Goal: Information Seeking & Learning: Find specific fact

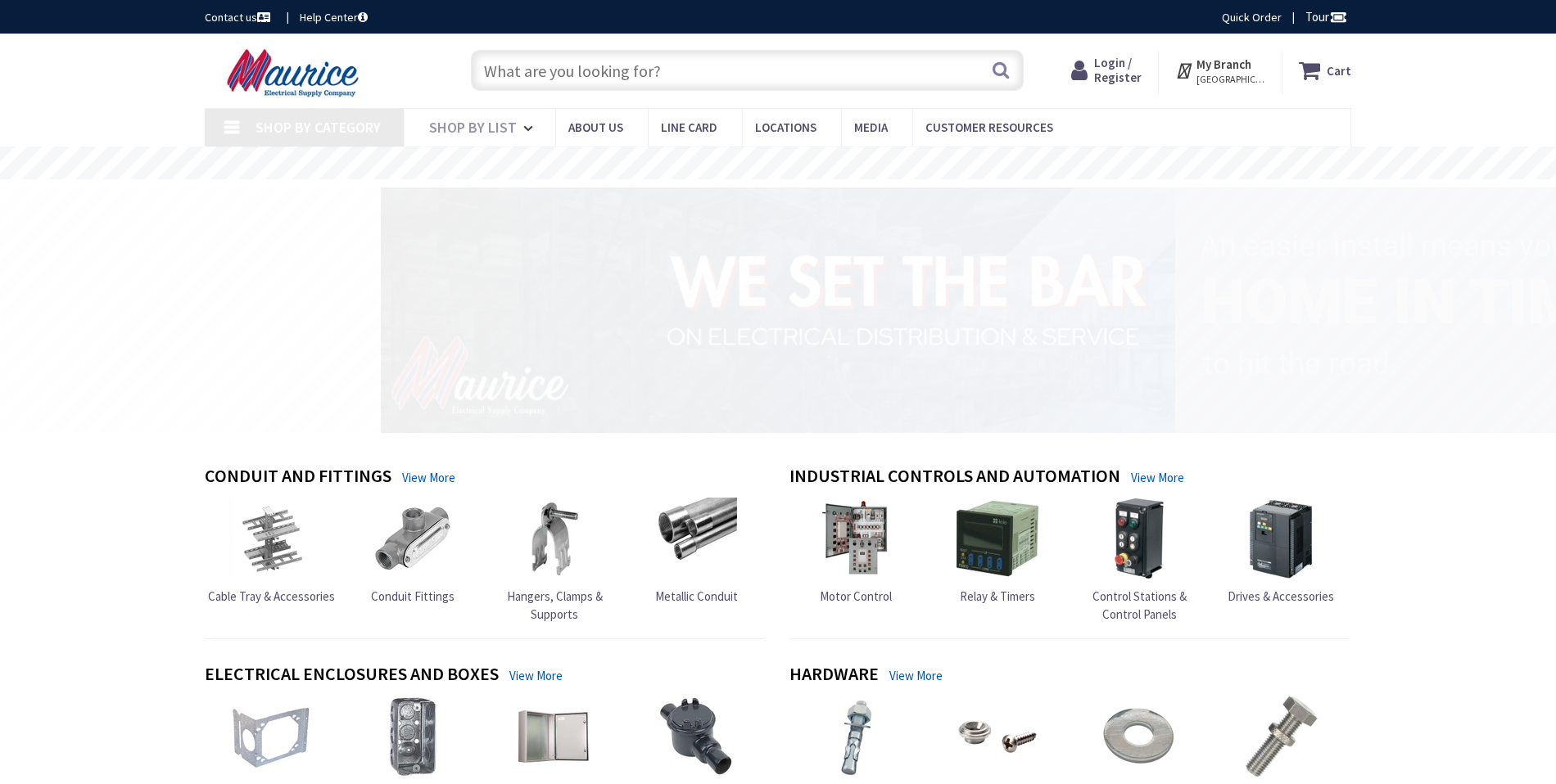
type input "St Christopher[GEOGRAPHIC_DATA], [GEOGRAPHIC_DATA]"
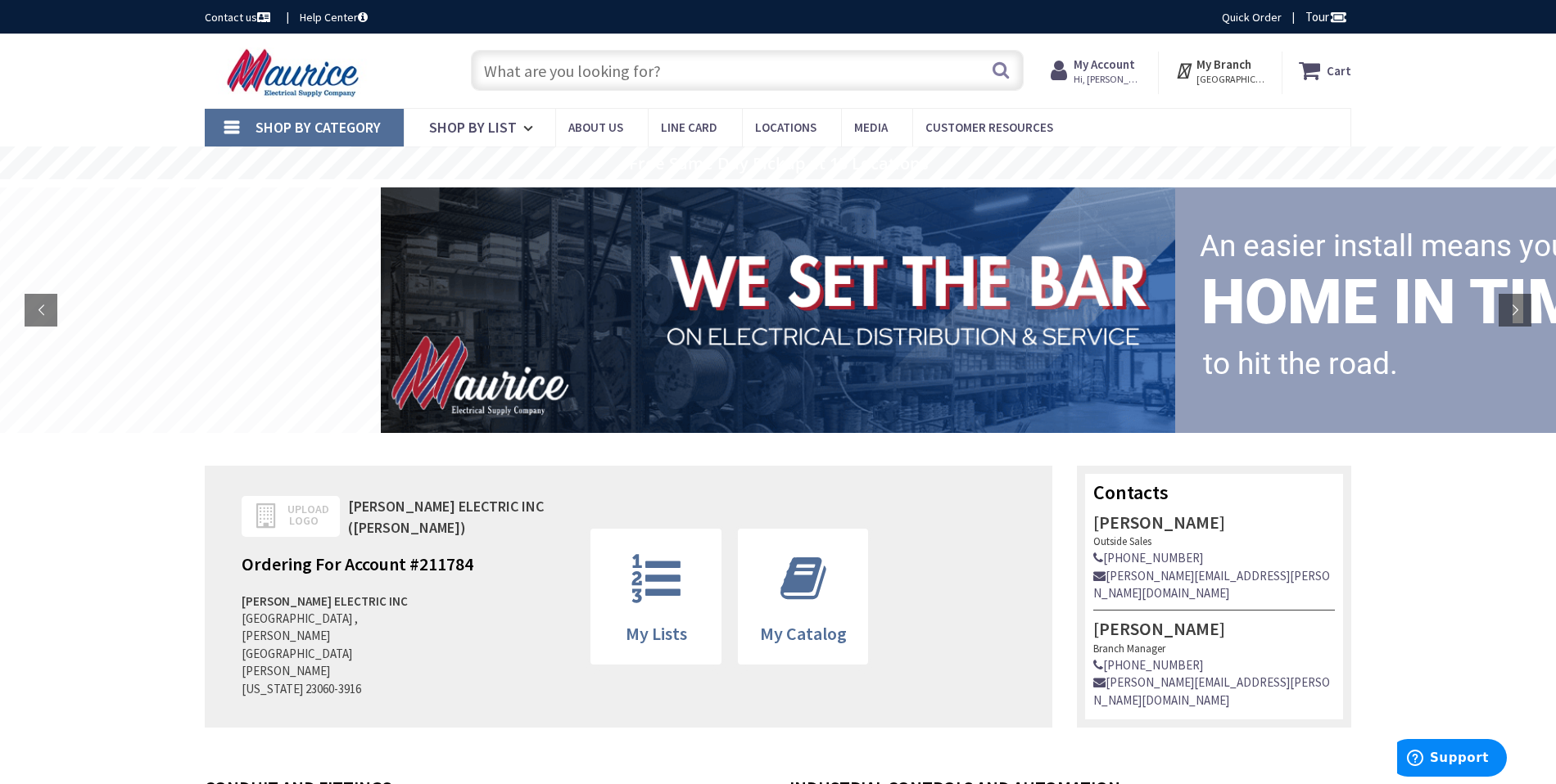
click at [862, 73] on input "text" at bounding box center [748, 70] width 553 height 41
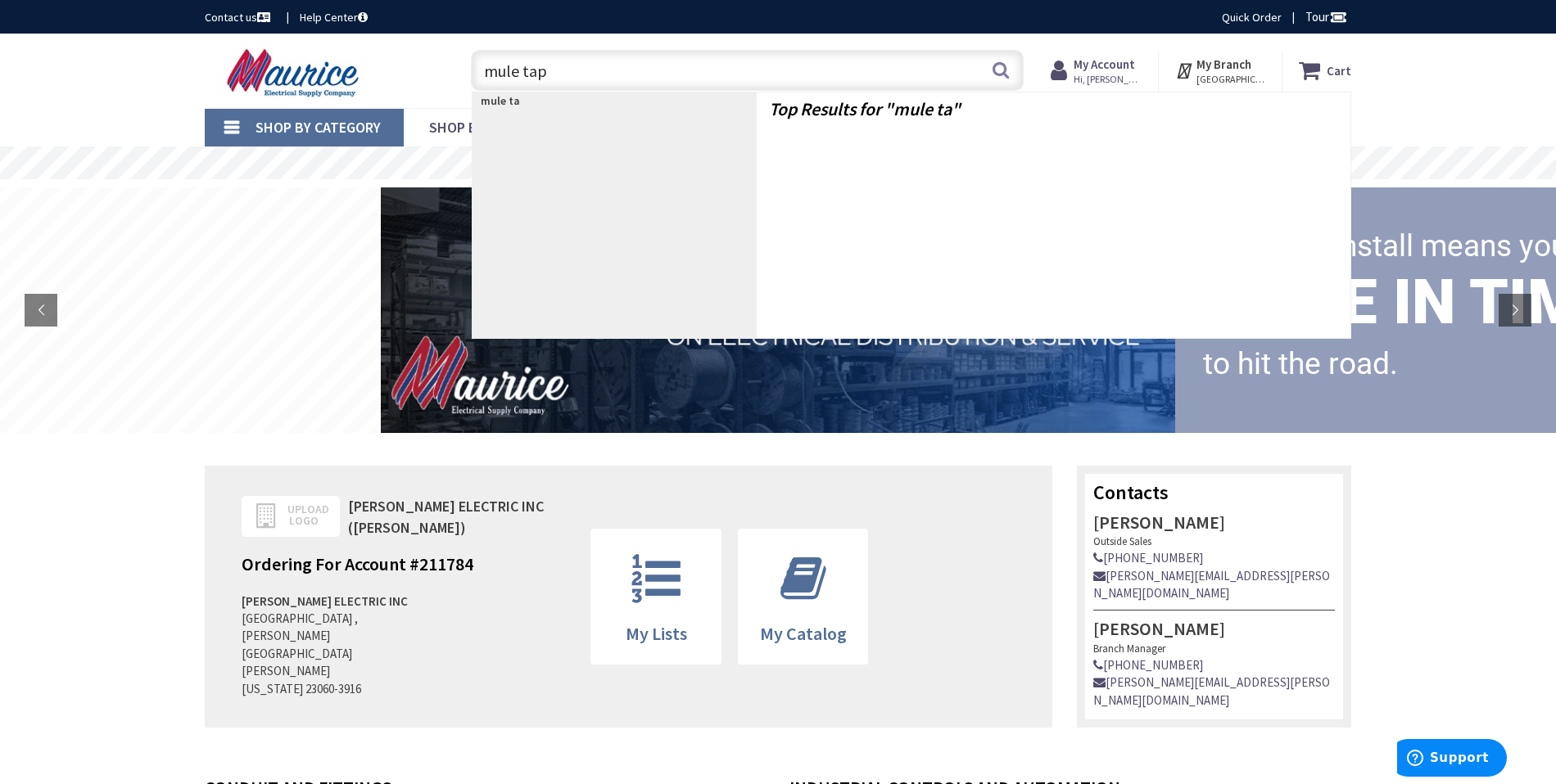
type input "mule tape"
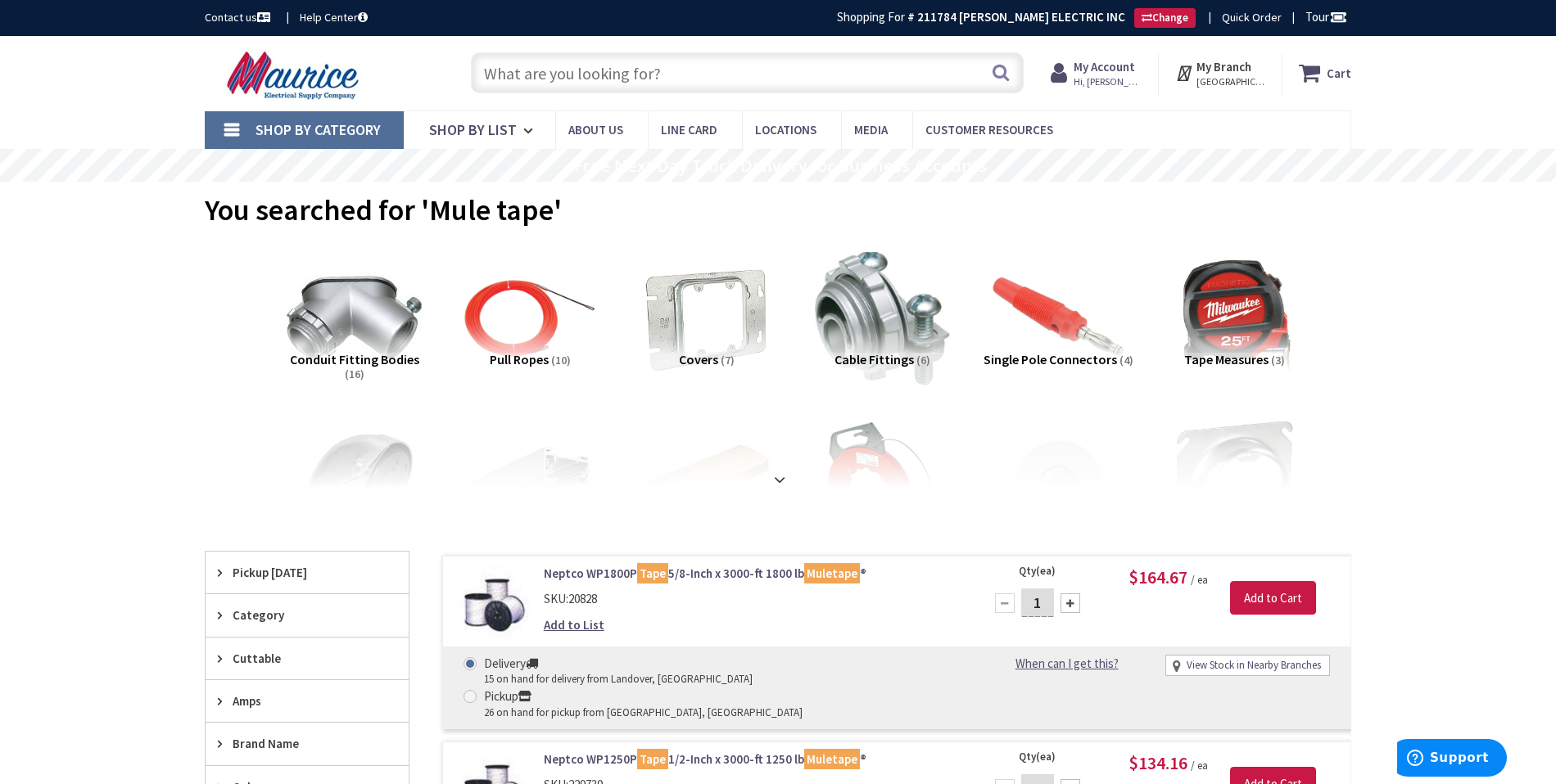
click at [642, 73] on input "text" at bounding box center [748, 73] width 553 height 41
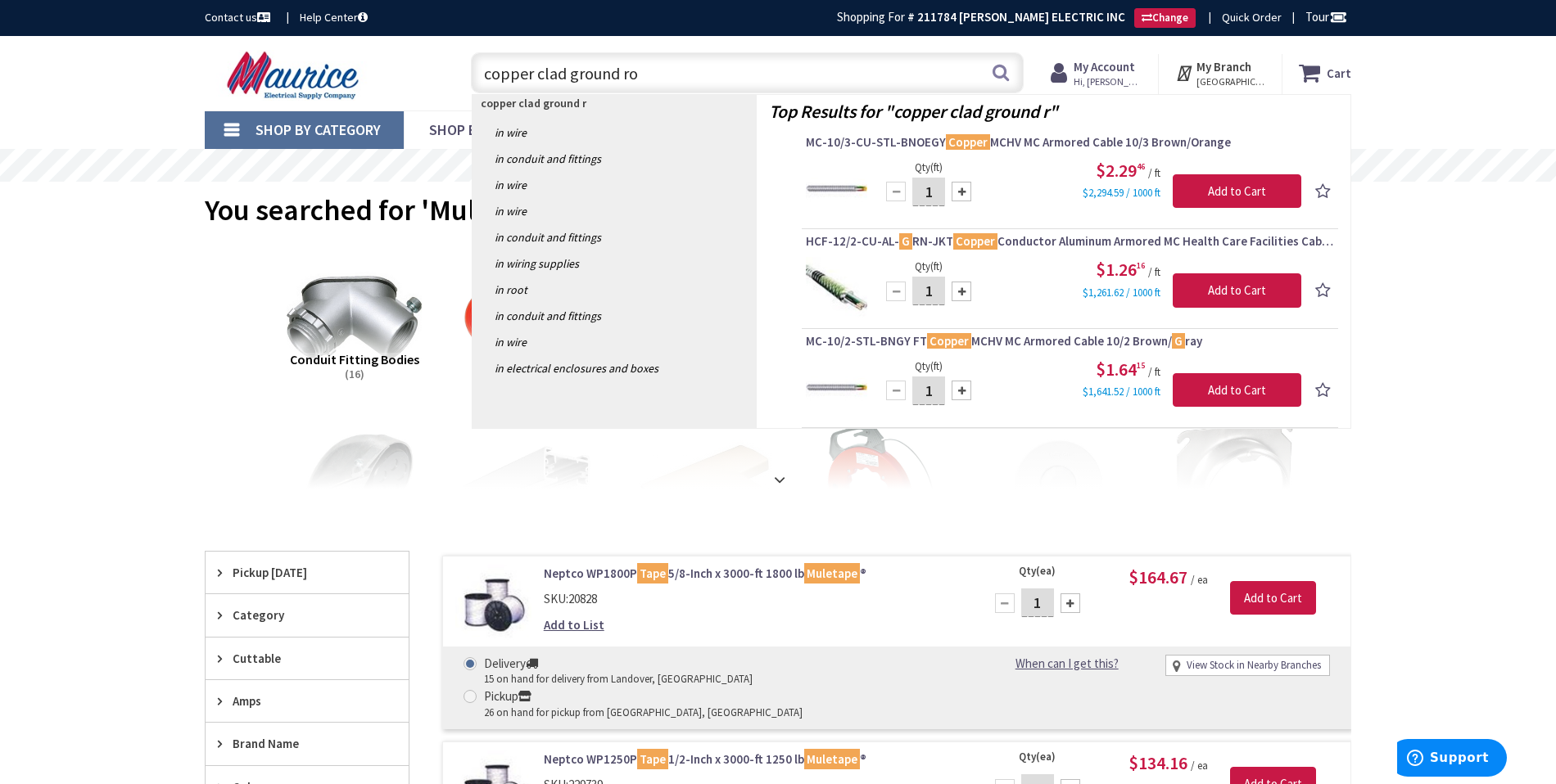
type input "copper clad ground rod"
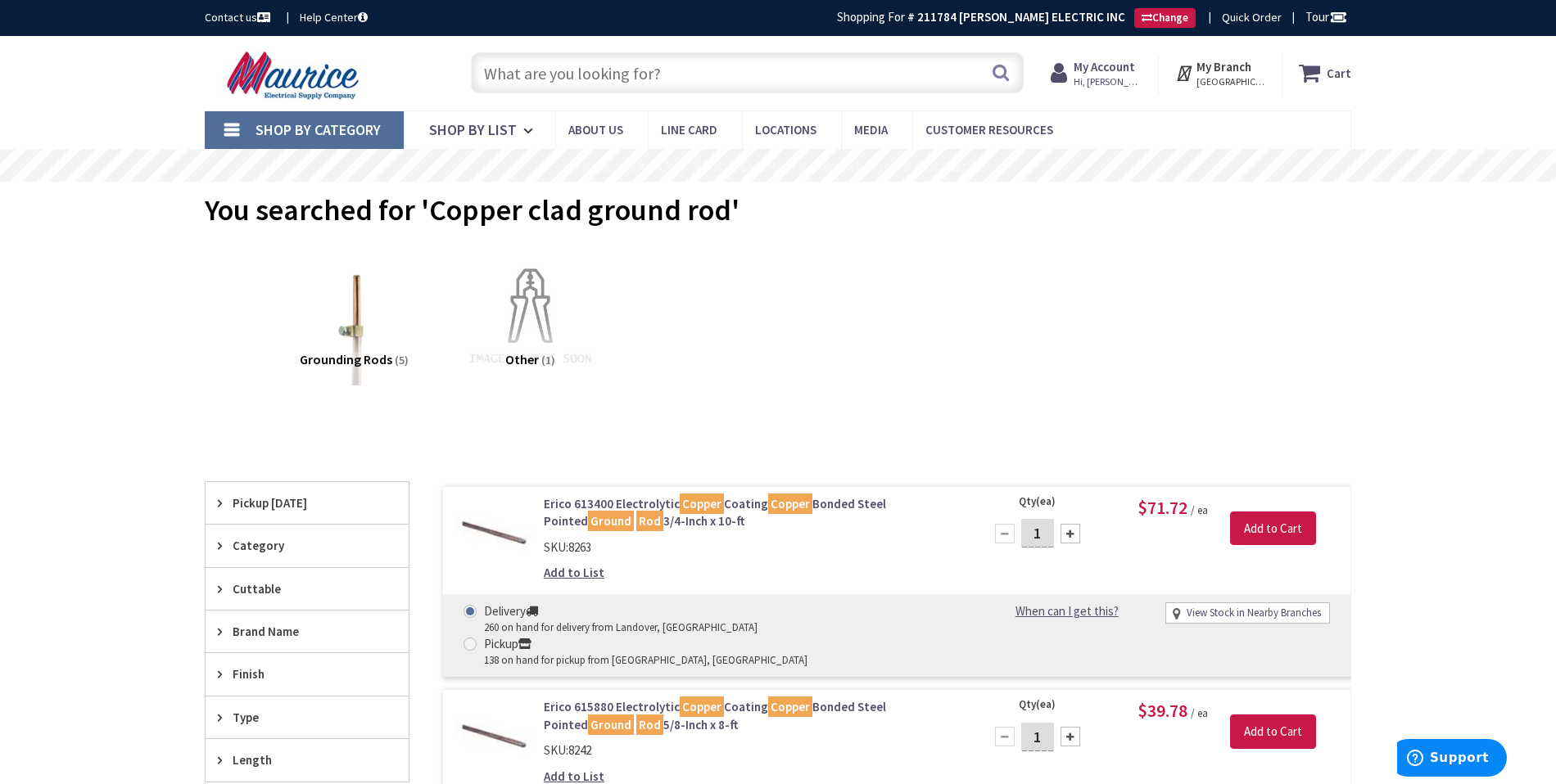
click at [666, 81] on input "text" at bounding box center [748, 73] width 553 height 41
click at [637, 68] on input "text" at bounding box center [748, 73] width 553 height 41
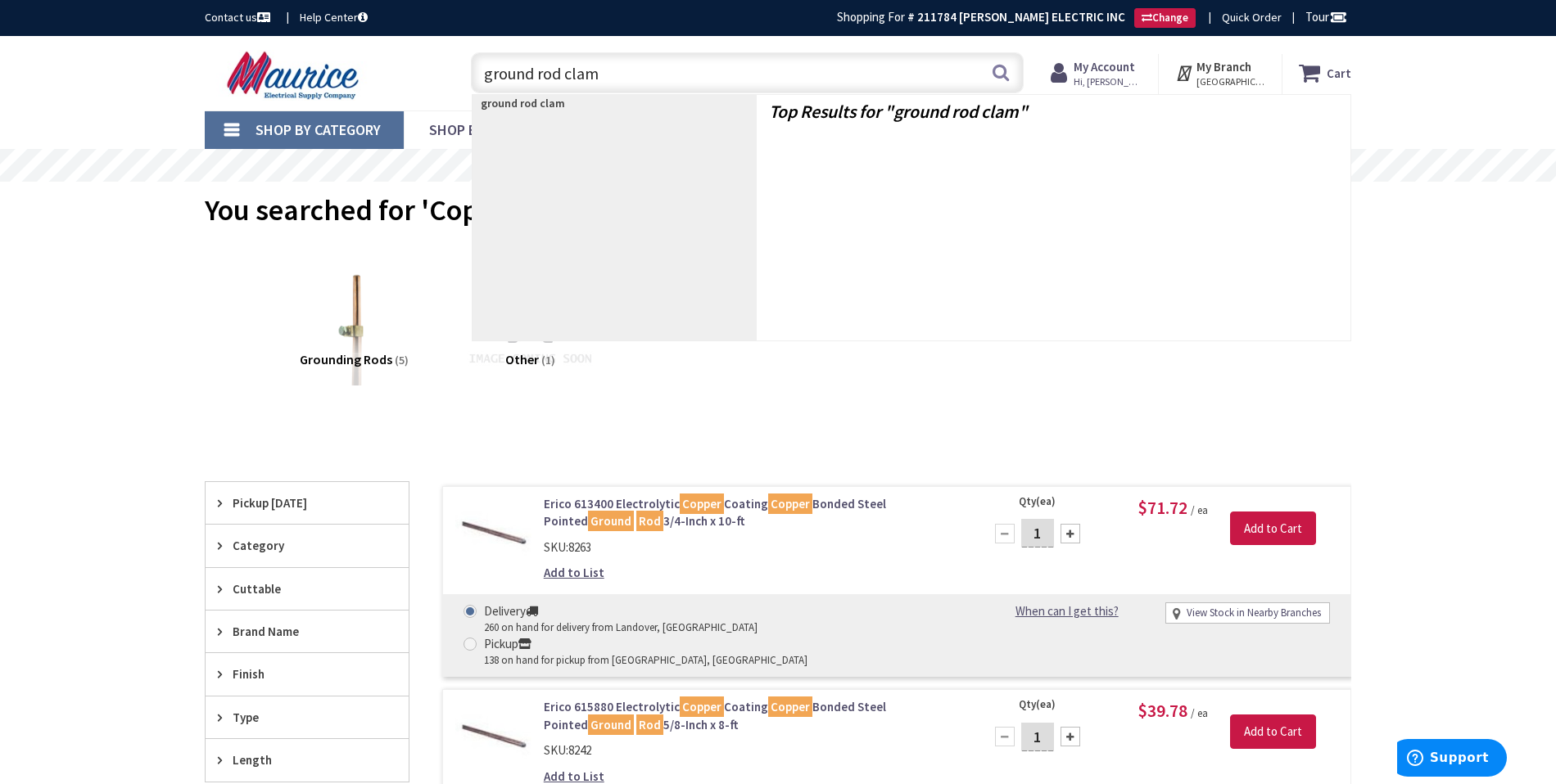
type input "ground rod clamp"
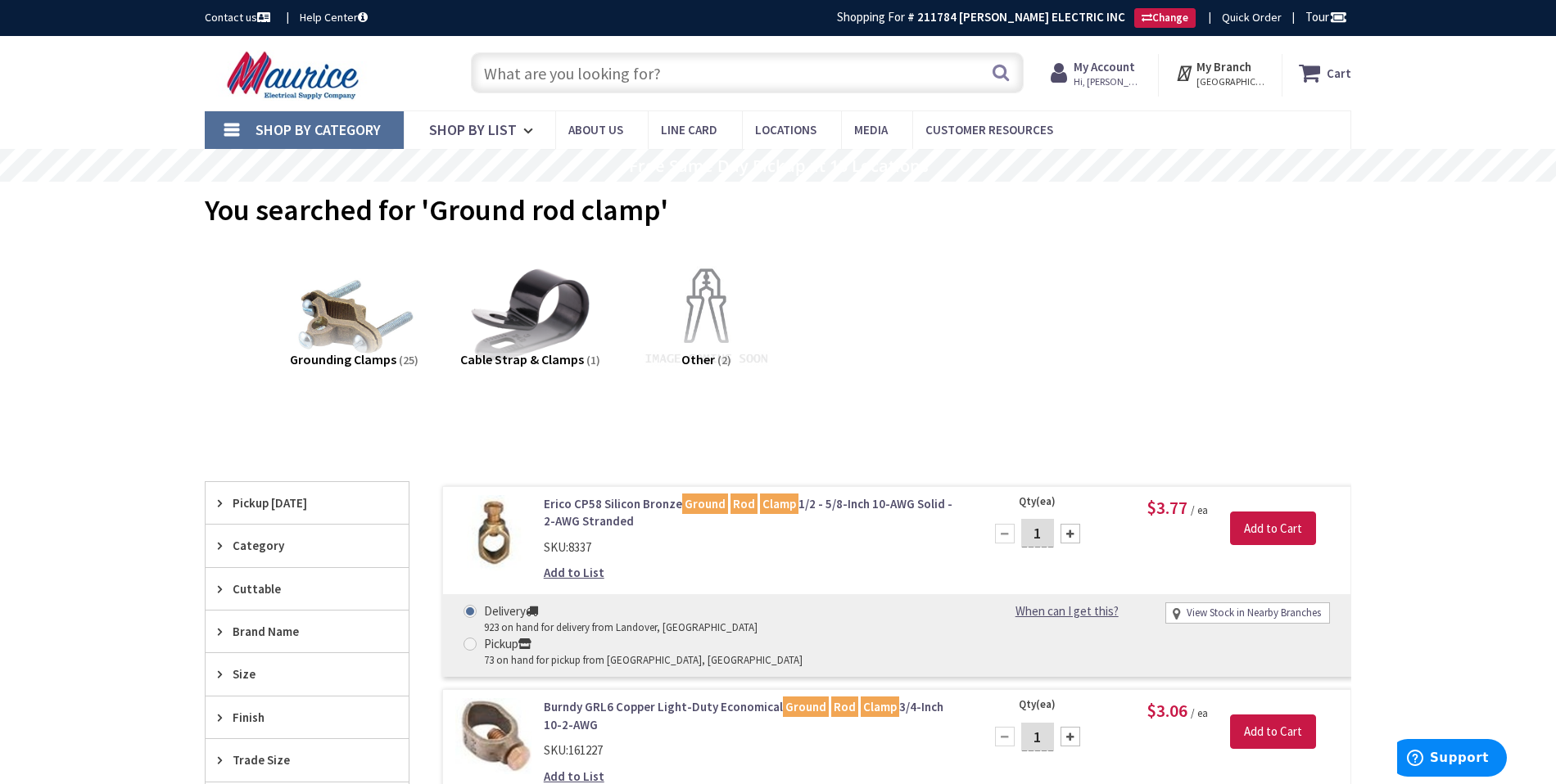
click at [662, 74] on input "text" at bounding box center [748, 73] width 553 height 41
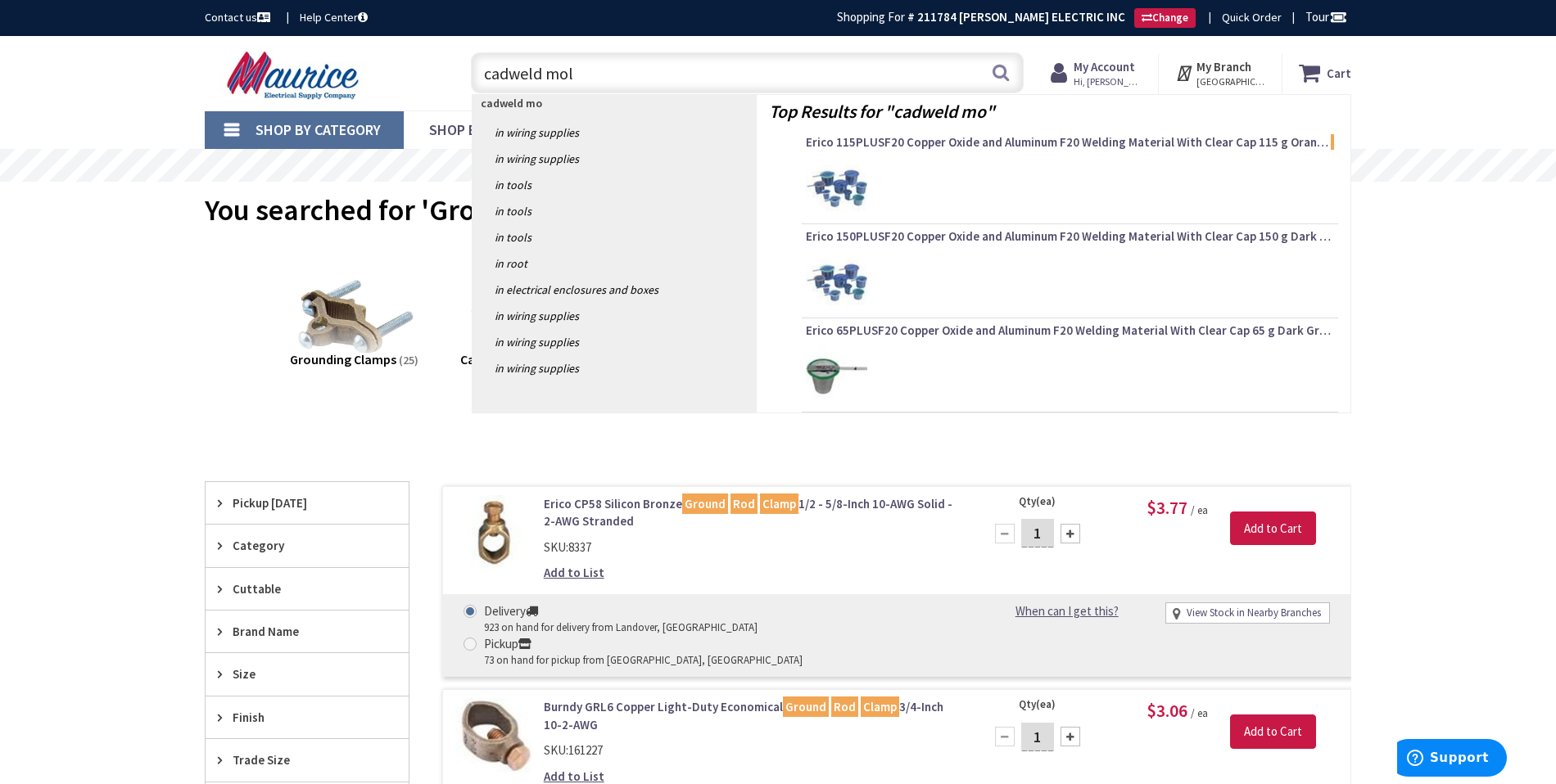
type input "cadweld mold"
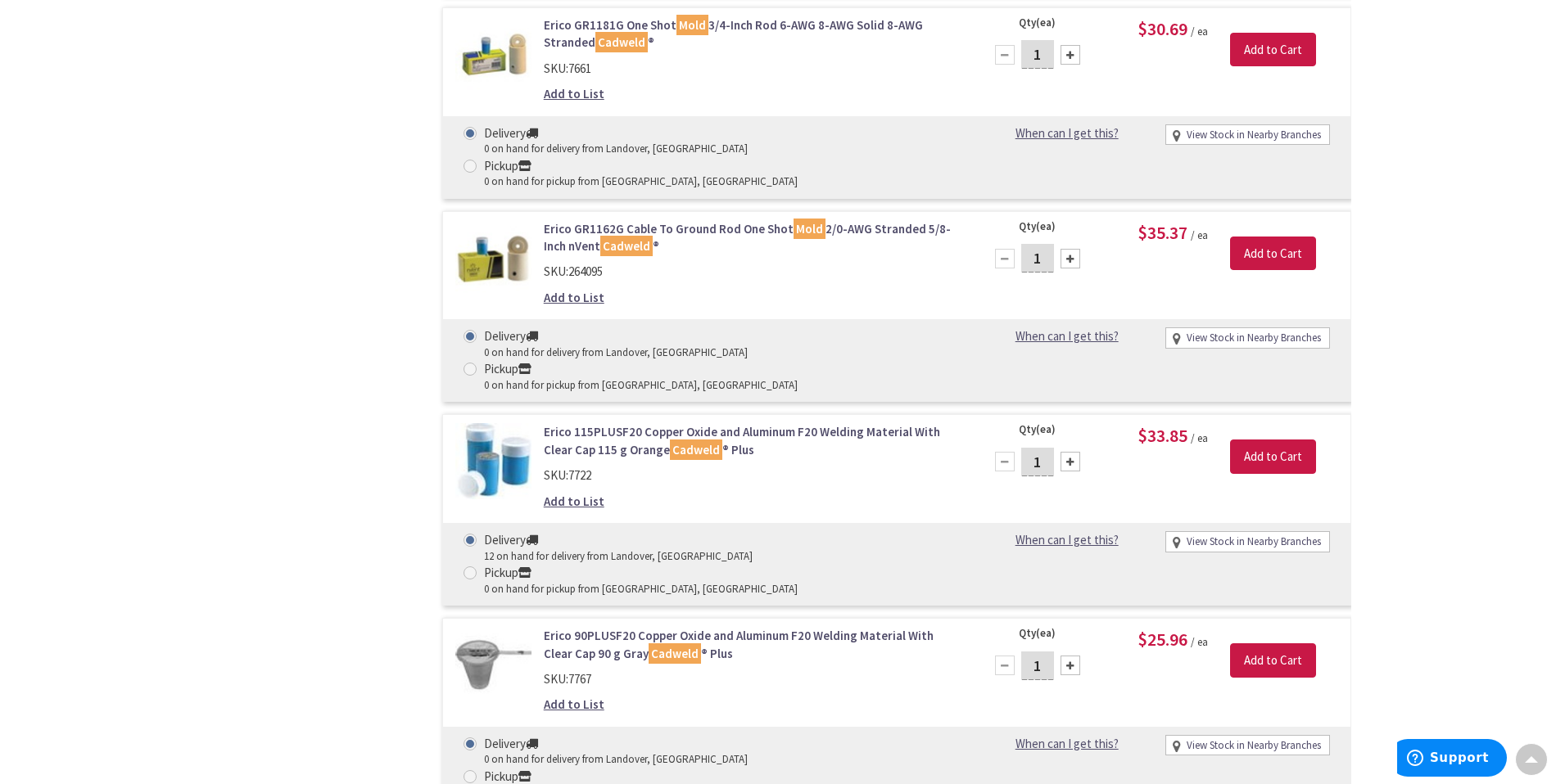
scroll to position [1720, 0]
